Goal: Information Seeking & Learning: Learn about a topic

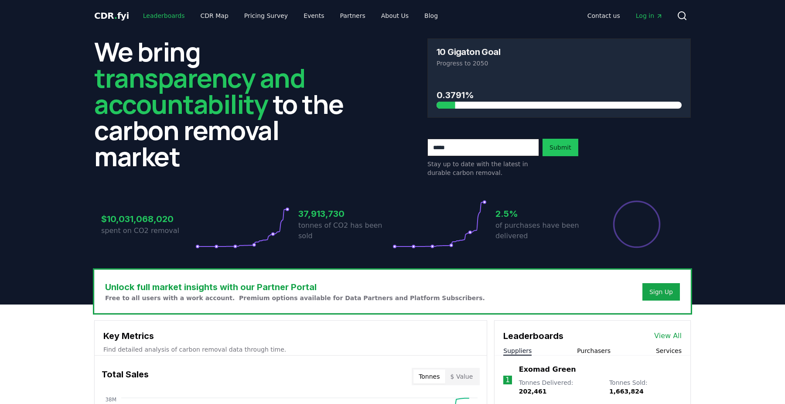
click at [170, 16] on link "Leaderboards" at bounding box center [164, 16] width 56 height 16
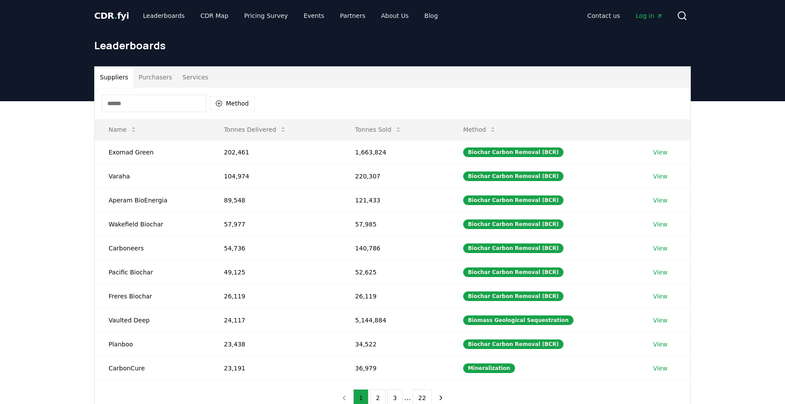
click at [202, 78] on button "Services" at bounding box center [196, 77] width 36 height 21
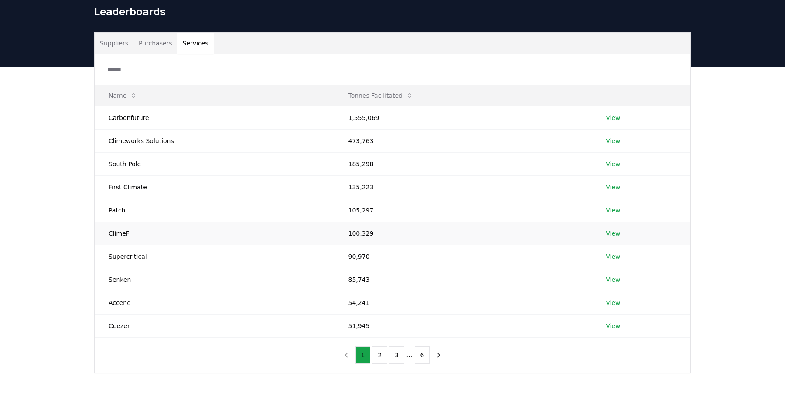
scroll to position [33, 0]
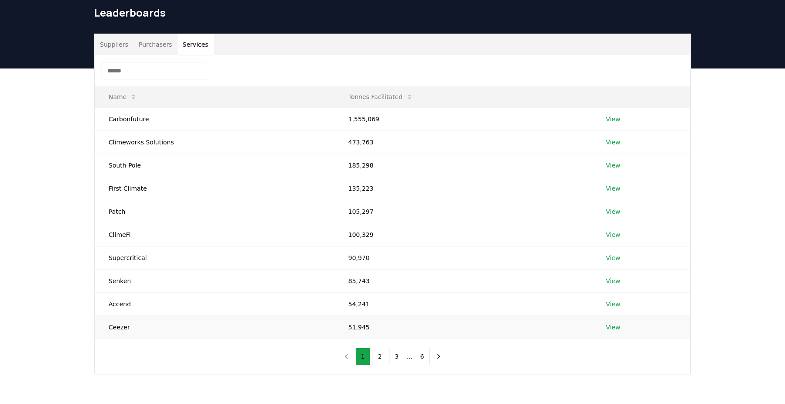
click at [604, 327] on td "View" at bounding box center [641, 326] width 99 height 23
click at [608, 327] on link "View" at bounding box center [613, 327] width 14 height 9
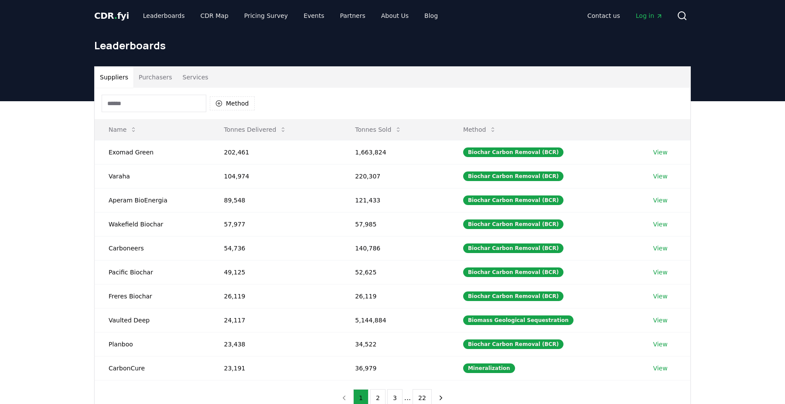
click at [190, 84] on button "Services" at bounding box center [196, 77] width 36 height 21
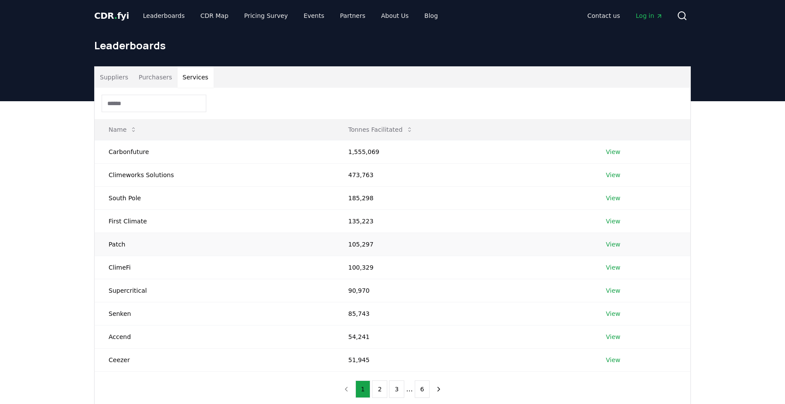
click at [265, 248] on td "Patch" at bounding box center [215, 244] width 240 height 23
click at [617, 246] on link "View" at bounding box center [613, 244] width 14 height 9
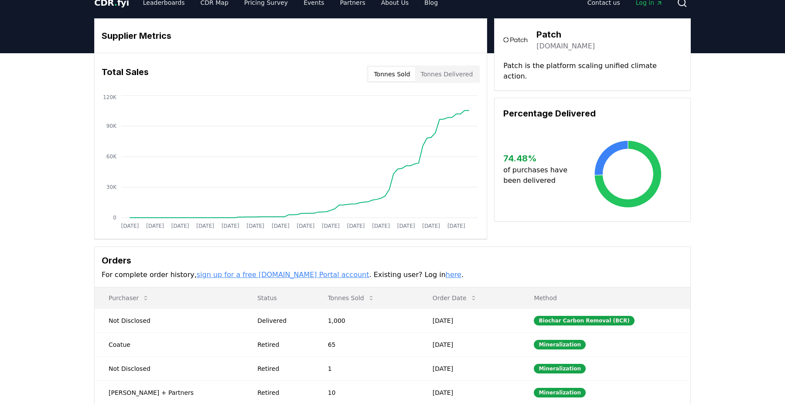
scroll to position [21, 0]
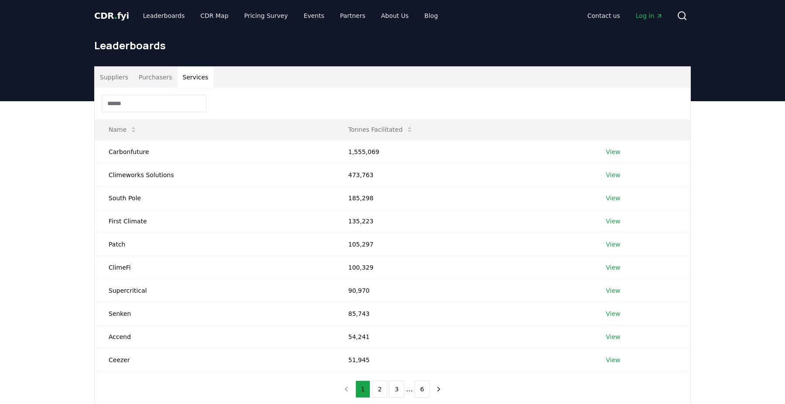
click at [197, 72] on button "Services" at bounding box center [196, 77] width 36 height 21
click at [607, 269] on link "View" at bounding box center [613, 267] width 14 height 9
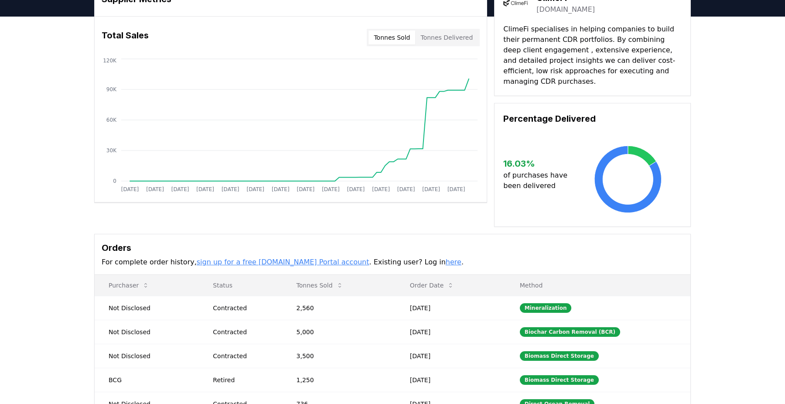
scroll to position [58, 0]
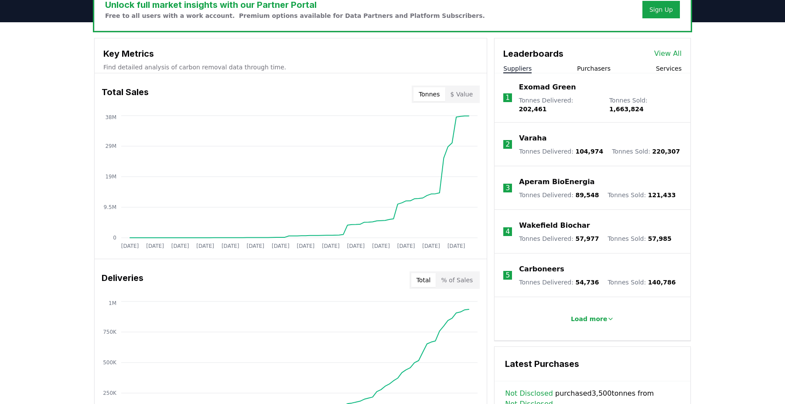
scroll to position [285, 0]
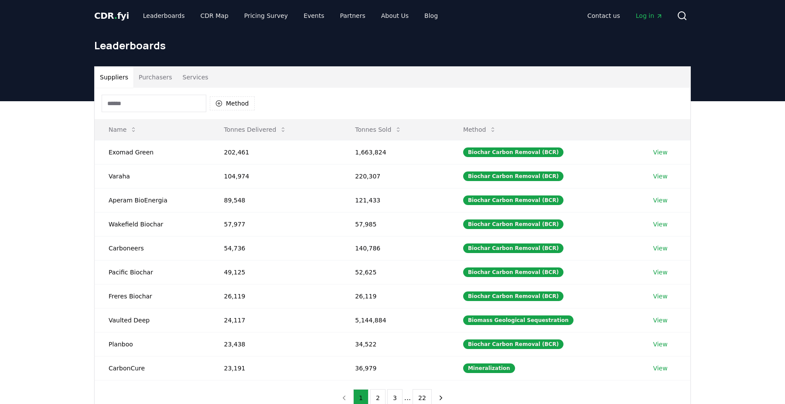
scroll to position [9, 0]
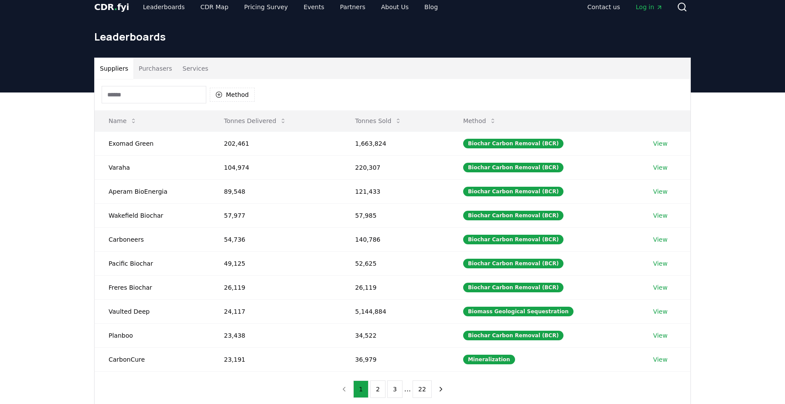
click at [178, 65] on button "Services" at bounding box center [196, 68] width 36 height 21
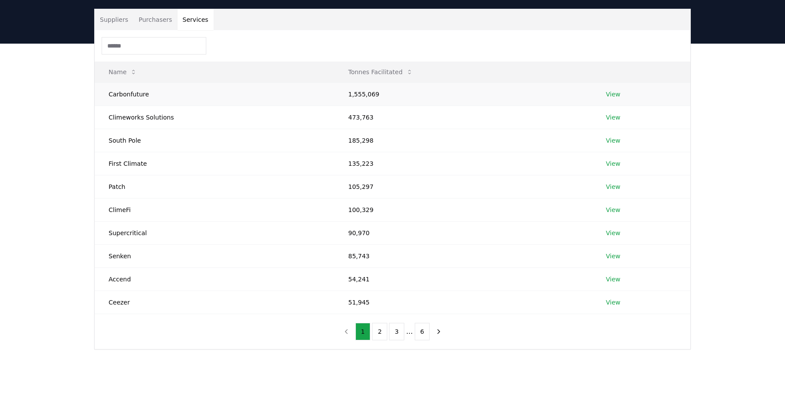
scroll to position [0, 0]
